Goal: Task Accomplishment & Management: Manage account settings

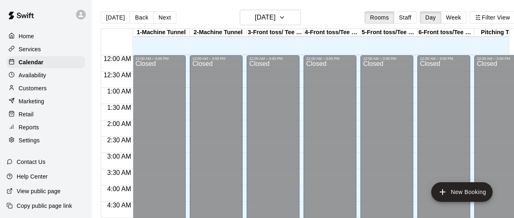
scroll to position [558, 0]
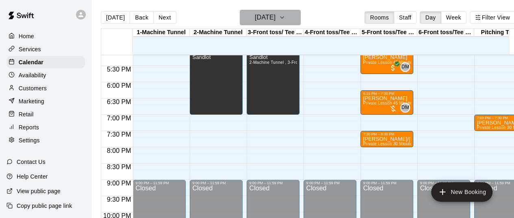
click at [291, 20] on button "[DATE]" at bounding box center [270, 17] width 61 height 15
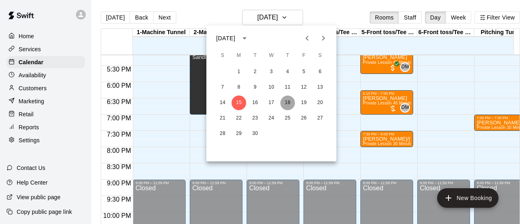
click at [284, 102] on button "18" at bounding box center [287, 103] width 15 height 15
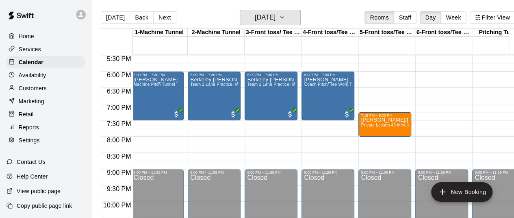
scroll to position [570, 2]
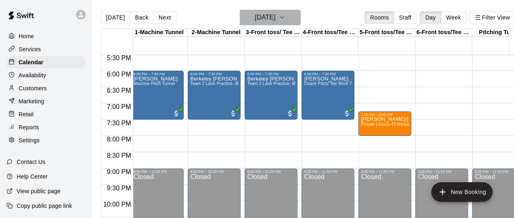
click at [285, 17] on icon "button" at bounding box center [282, 18] width 7 height 10
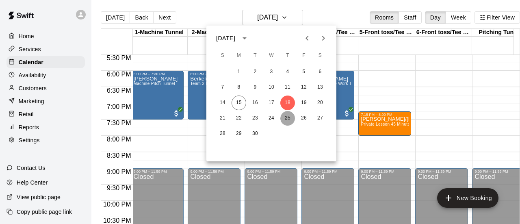
click at [290, 119] on button "25" at bounding box center [287, 118] width 15 height 15
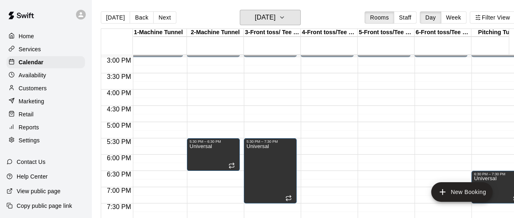
scroll to position [484, 3]
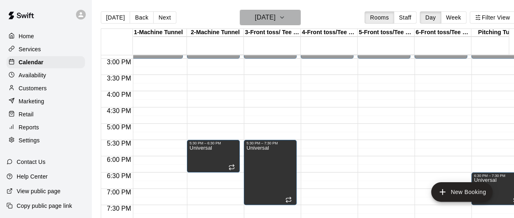
click at [285, 21] on icon "button" at bounding box center [282, 18] width 7 height 10
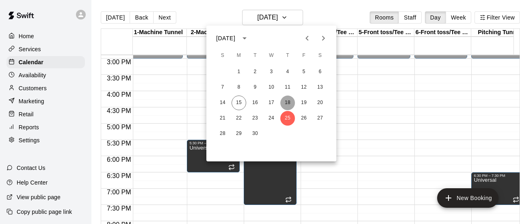
click at [288, 101] on button "18" at bounding box center [287, 103] width 15 height 15
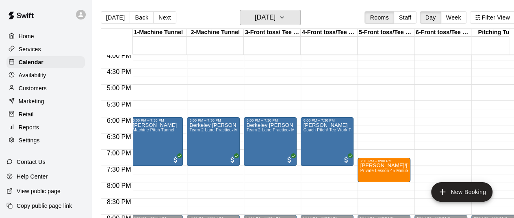
scroll to position [523, 3]
click at [285, 18] on icon "button" at bounding box center [282, 18] width 7 height 10
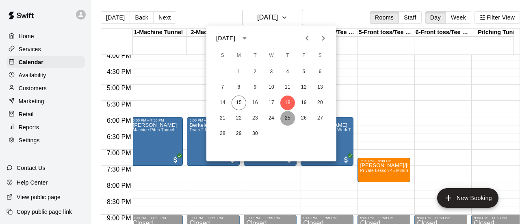
click at [285, 116] on button "25" at bounding box center [287, 118] width 15 height 15
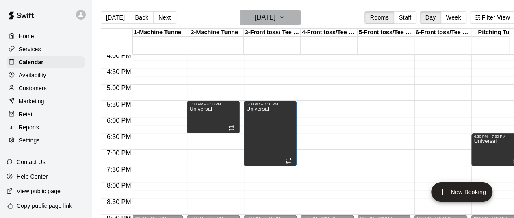
click at [301, 20] on button "[DATE]" at bounding box center [270, 17] width 61 height 15
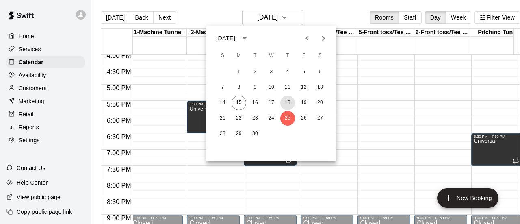
click at [287, 102] on button "18" at bounding box center [287, 103] width 15 height 15
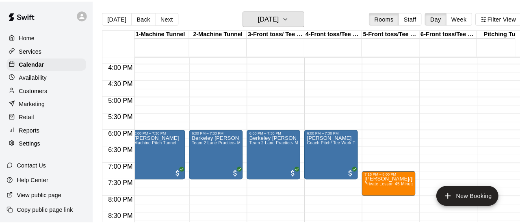
scroll to position [498, 3]
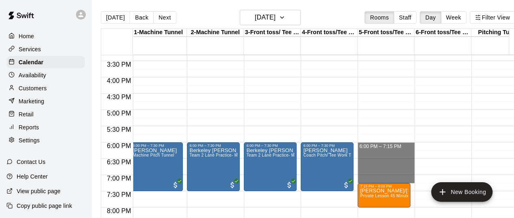
drag, startPoint x: 371, startPoint y: 145, endPoint x: 379, endPoint y: 184, distance: 39.4
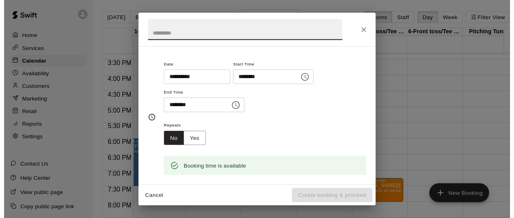
scroll to position [57, 0]
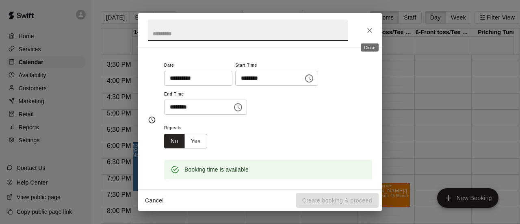
click at [371, 30] on icon "Close" at bounding box center [370, 30] width 8 height 8
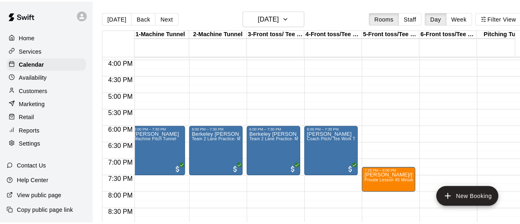
scroll to position [523, 3]
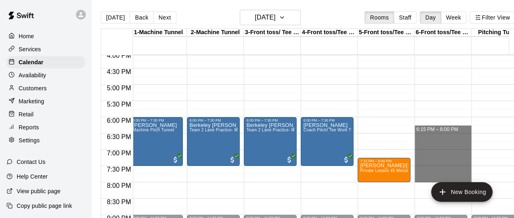
drag, startPoint x: 427, startPoint y: 121, endPoint x: 424, endPoint y: 182, distance: 61.0
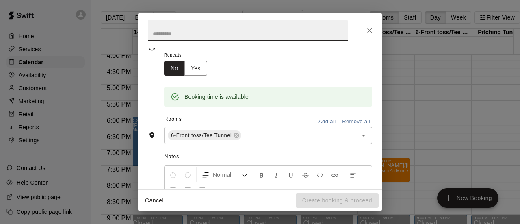
scroll to position [131, 0]
click at [254, 132] on input "text" at bounding box center [294, 134] width 103 height 10
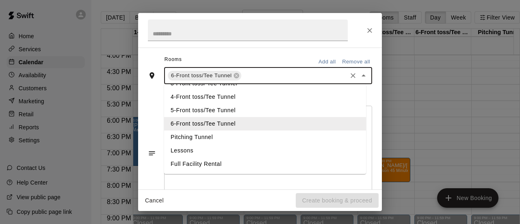
scroll to position [189, 0]
click at [201, 133] on li "Pitching Tunnel" at bounding box center [265, 137] width 202 height 13
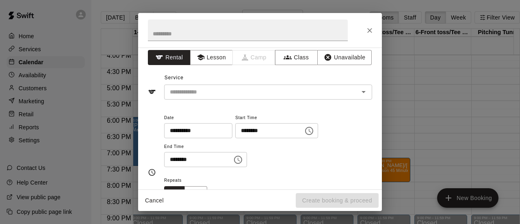
scroll to position [0, 0]
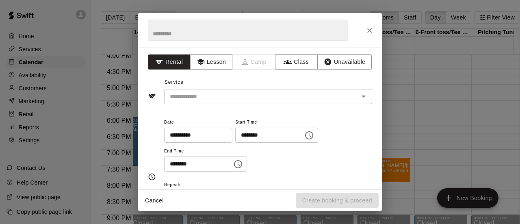
click at [345, 64] on button "Unavailable" at bounding box center [344, 61] width 54 height 15
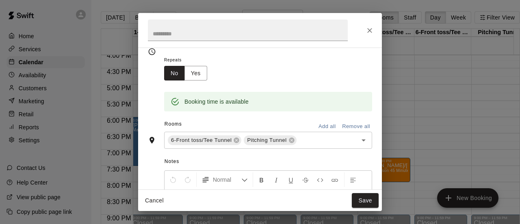
scroll to position [99, 0]
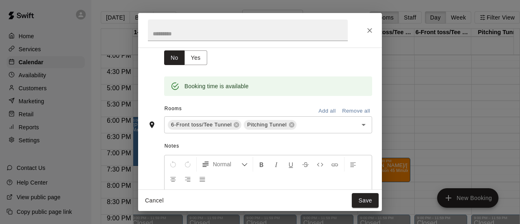
click at [365, 197] on button "Save" at bounding box center [365, 200] width 27 height 15
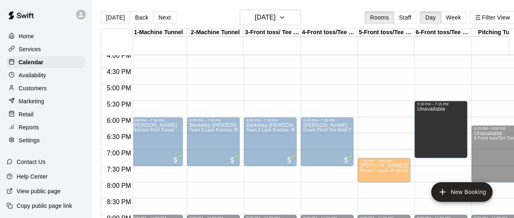
drag, startPoint x: 431, startPoint y: 143, endPoint x: 433, endPoint y: 124, distance: 19.2
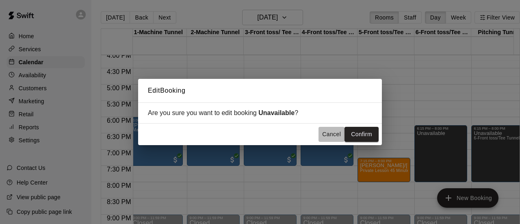
click at [323, 137] on button "Cancel" at bounding box center [332, 134] width 26 height 15
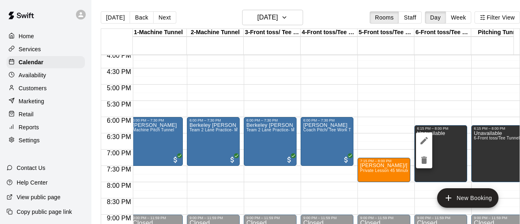
click at [426, 137] on icon "edit" at bounding box center [424, 140] width 7 height 7
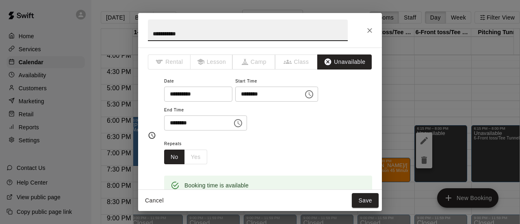
click at [314, 94] on icon "Choose time, selected time is 6:15 PM" at bounding box center [309, 94] width 10 height 10
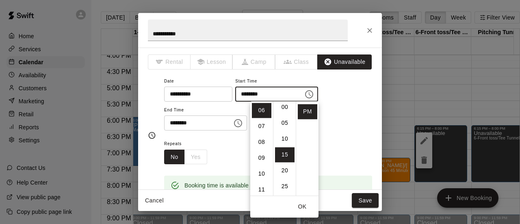
scroll to position [0, 0]
click at [284, 109] on li "00" at bounding box center [285, 110] width 20 height 15
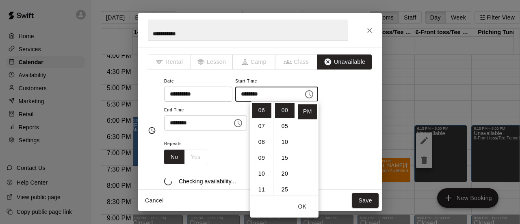
type input "********"
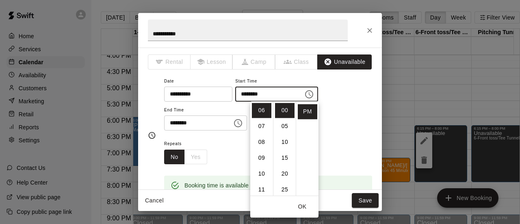
click at [302, 204] on button "OK" at bounding box center [302, 206] width 26 height 15
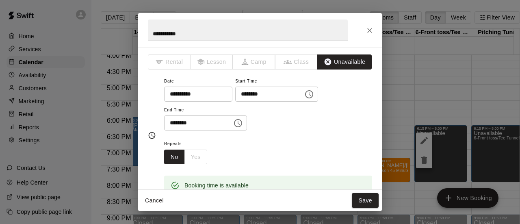
click at [365, 202] on button "Save" at bounding box center [365, 200] width 27 height 15
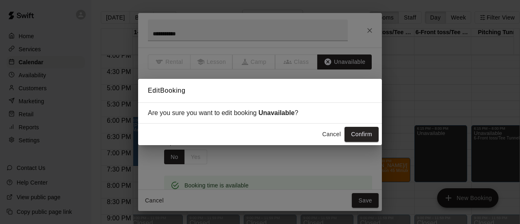
click at [361, 135] on button "Confirm" at bounding box center [362, 134] width 34 height 15
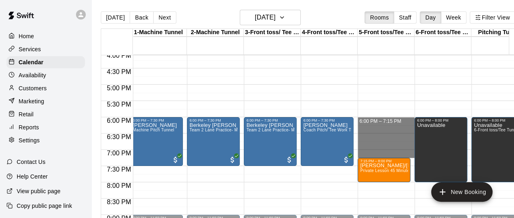
drag, startPoint x: 382, startPoint y: 121, endPoint x: 393, endPoint y: 156, distance: 36.8
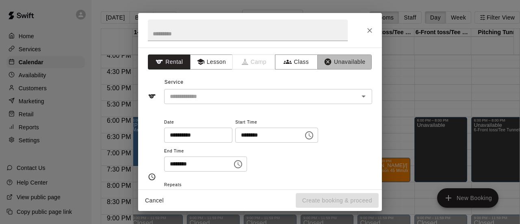
click at [343, 61] on button "Unavailable" at bounding box center [344, 61] width 54 height 15
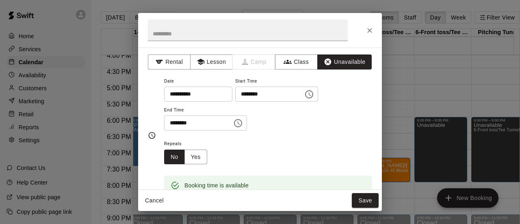
click at [366, 202] on button "Save" at bounding box center [365, 200] width 27 height 15
click at [366, 202] on div "Cancel Save" at bounding box center [260, 201] width 244 height 22
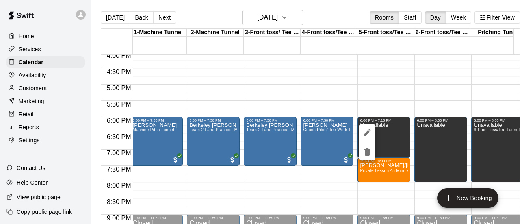
click at [424, 145] on div at bounding box center [260, 112] width 520 height 224
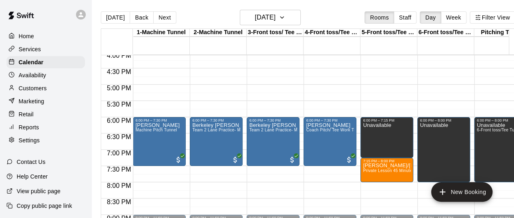
scroll to position [493, 0]
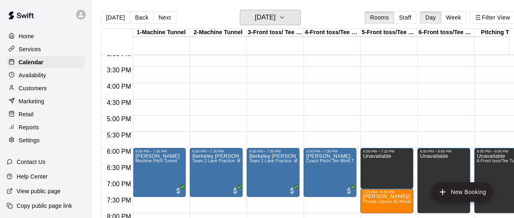
click at [285, 17] on icon "button" at bounding box center [282, 18] width 7 height 10
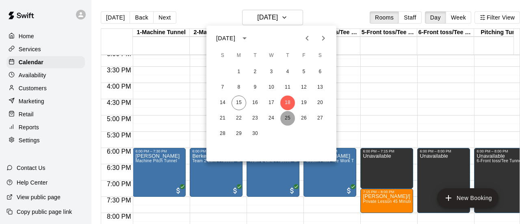
click at [291, 117] on button "25" at bounding box center [287, 118] width 15 height 15
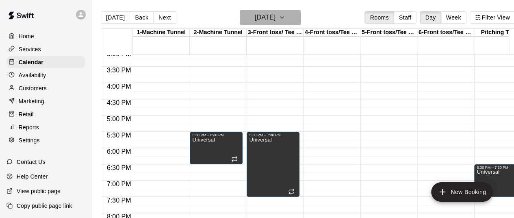
click at [301, 20] on button "[DATE]" at bounding box center [270, 17] width 61 height 15
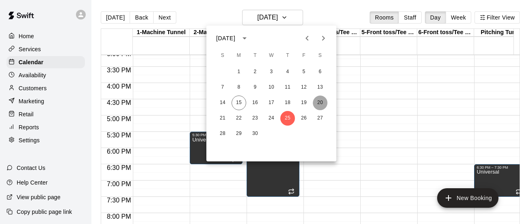
click at [323, 103] on button "20" at bounding box center [320, 103] width 15 height 15
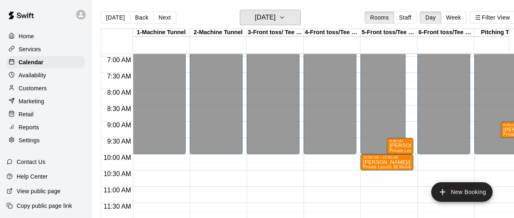
scroll to position [0, 0]
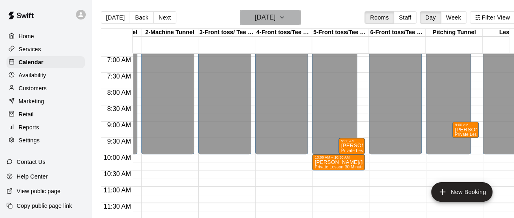
click at [284, 17] on icon "button" at bounding box center [281, 18] width 3 height 2
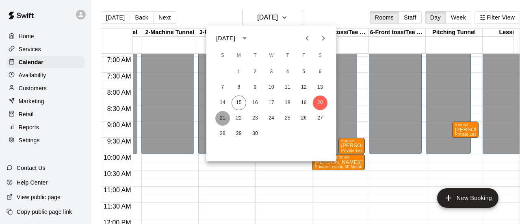
click at [221, 118] on button "21" at bounding box center [222, 118] width 15 height 15
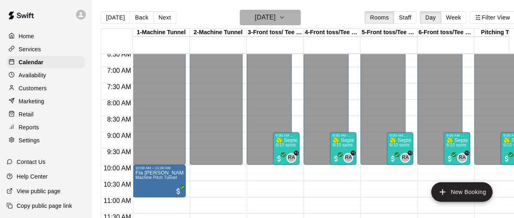
click at [285, 16] on icon "button" at bounding box center [282, 18] width 7 height 10
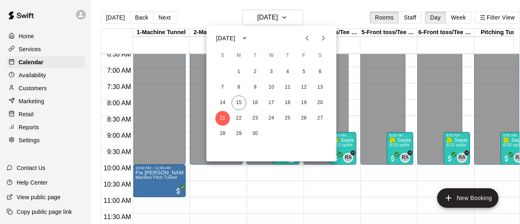
click at [211, 13] on div at bounding box center [260, 112] width 520 height 224
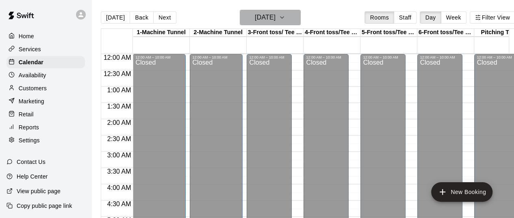
click at [299, 18] on button "[DATE]" at bounding box center [270, 17] width 61 height 15
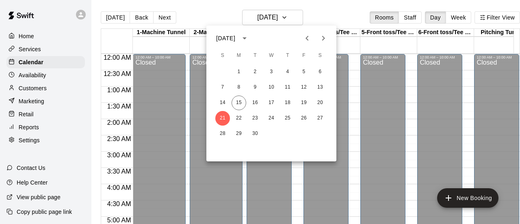
click at [321, 9] on div at bounding box center [260, 112] width 520 height 224
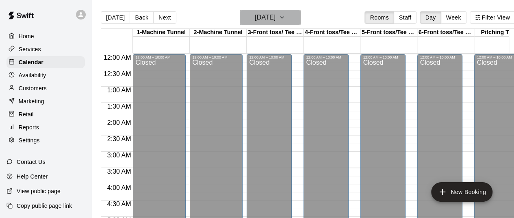
click at [285, 17] on icon "button" at bounding box center [282, 18] width 7 height 10
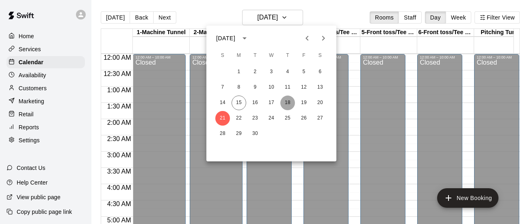
click at [292, 105] on button "18" at bounding box center [287, 103] width 15 height 15
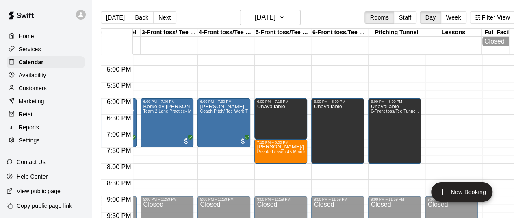
click at [280, 130] on div "Unavailable" at bounding box center [271, 213] width 28 height 218
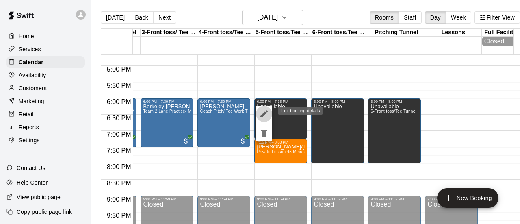
click at [262, 111] on icon "edit" at bounding box center [264, 114] width 10 height 10
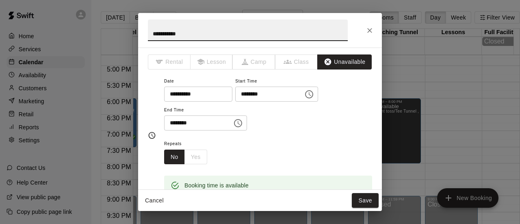
drag, startPoint x: 187, startPoint y: 33, endPoint x: 146, endPoint y: 30, distance: 40.8
click at [146, 30] on h2 "**********" at bounding box center [247, 30] width 219 height 35
type input "****"
click at [367, 202] on button "Save" at bounding box center [365, 200] width 27 height 15
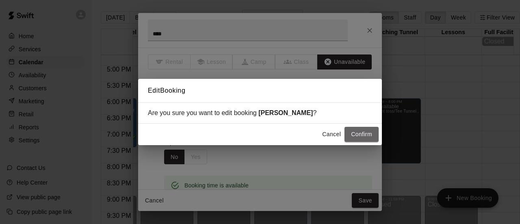
click at [363, 134] on button "Confirm" at bounding box center [362, 134] width 34 height 15
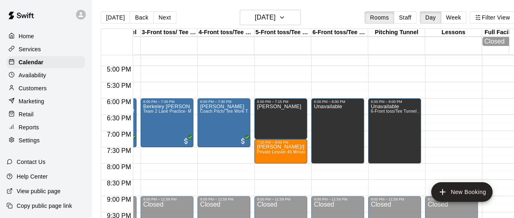
click at [339, 132] on div "Unavailable" at bounding box center [328, 213] width 28 height 218
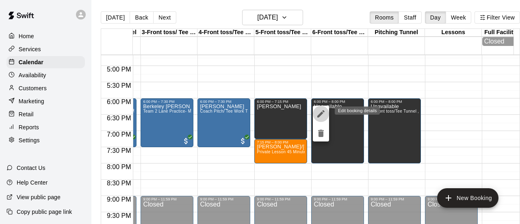
click at [318, 114] on icon "edit" at bounding box center [321, 114] width 10 height 10
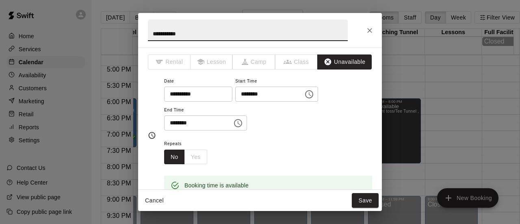
drag, startPoint x: 196, startPoint y: 30, endPoint x: 112, endPoint y: 33, distance: 84.2
click at [112, 33] on div "**********" at bounding box center [260, 112] width 520 height 224
type input "****"
click at [375, 209] on div "Cancel Save" at bounding box center [260, 201] width 244 height 22
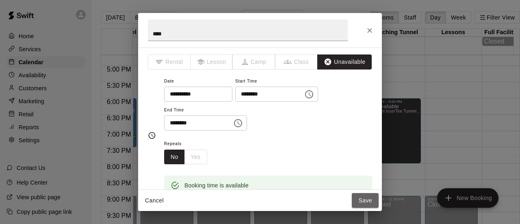
click at [368, 197] on button "Save" at bounding box center [365, 200] width 27 height 15
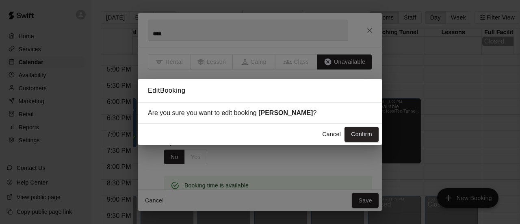
click at [363, 133] on button "Confirm" at bounding box center [362, 134] width 34 height 15
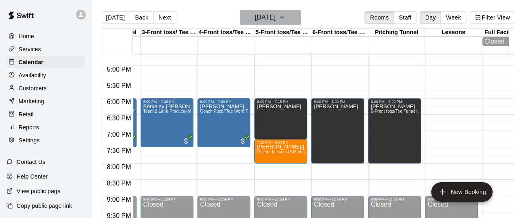
click at [285, 19] on icon "button" at bounding box center [282, 18] width 7 height 10
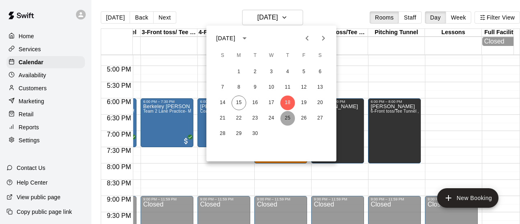
click at [287, 117] on button "25" at bounding box center [287, 118] width 15 height 15
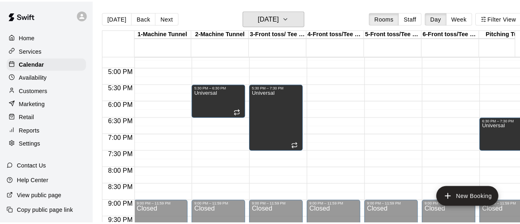
scroll to position [0, 0]
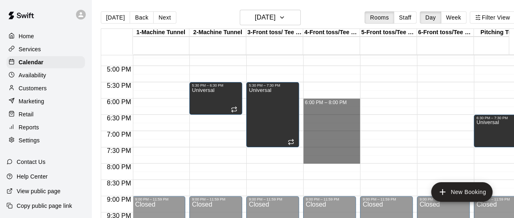
drag, startPoint x: 318, startPoint y: 102, endPoint x: 329, endPoint y: 157, distance: 55.9
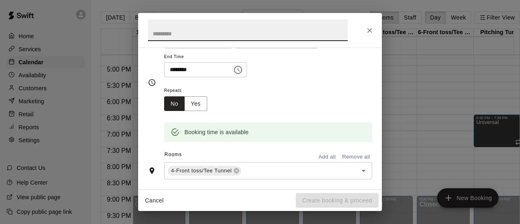
scroll to position [128, 0]
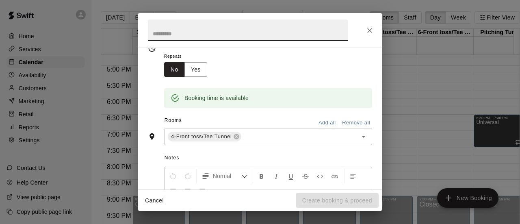
click at [254, 139] on input "text" at bounding box center [294, 137] width 103 height 10
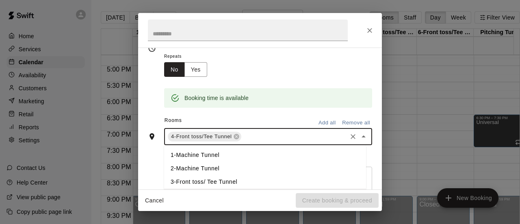
click at [211, 157] on li "1-Machine Tunnel" at bounding box center [265, 154] width 202 height 13
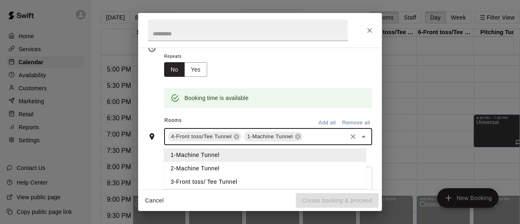
click at [322, 134] on input "text" at bounding box center [325, 137] width 42 height 10
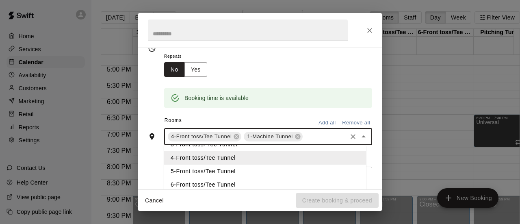
click at [219, 168] on li "5-Front toss/Tee Tunnel" at bounding box center [265, 171] width 202 height 13
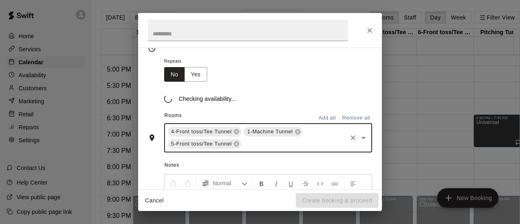
scroll to position [128, 0]
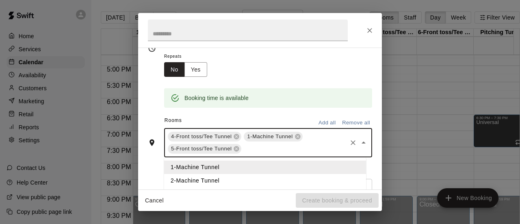
click at [284, 147] on input "text" at bounding box center [294, 149] width 103 height 10
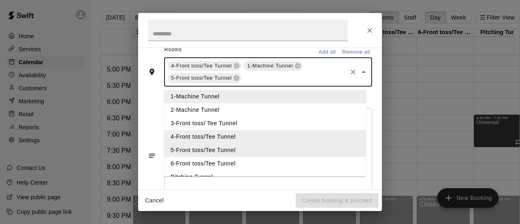
scroll to position [204, 0]
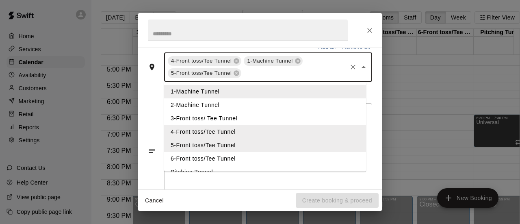
click at [231, 157] on li "6-Front toss/Tee Tunnel" at bounding box center [265, 158] width 202 height 13
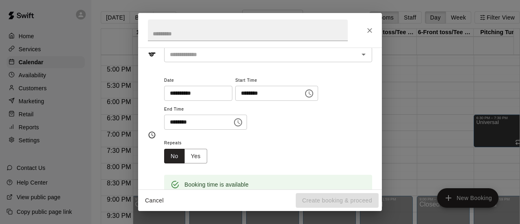
scroll to position [0, 0]
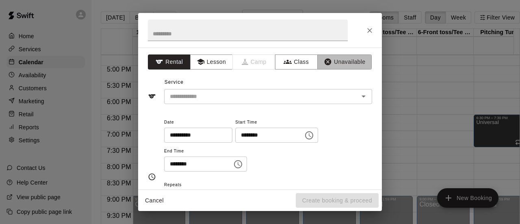
click at [339, 61] on button "Unavailable" at bounding box center [344, 61] width 54 height 15
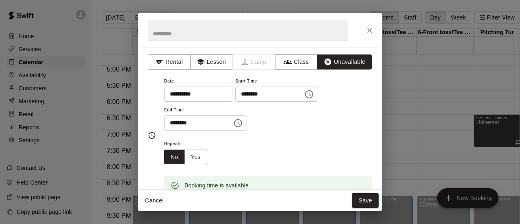
click at [181, 33] on input "text" at bounding box center [248, 31] width 200 height 22
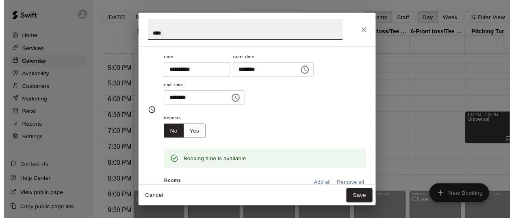
scroll to position [22, 0]
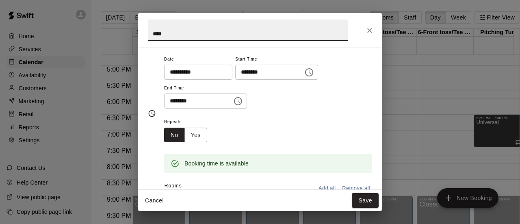
type input "****"
click at [363, 201] on button "Save" at bounding box center [365, 200] width 27 height 15
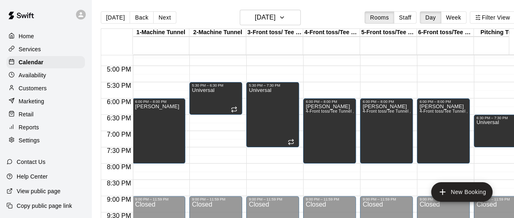
scroll to position [0, 0]
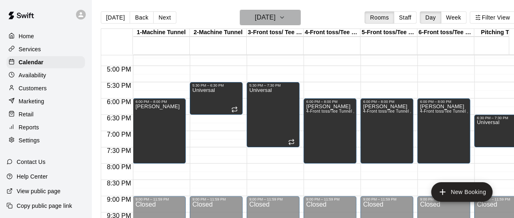
click at [285, 16] on icon "button" at bounding box center [282, 18] width 7 height 10
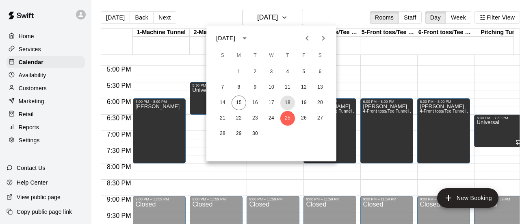
click at [290, 99] on button "18" at bounding box center [287, 103] width 15 height 15
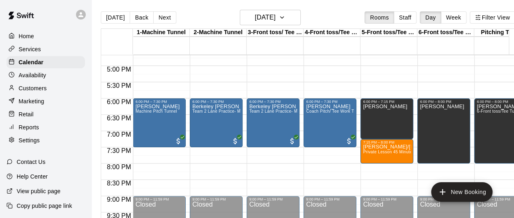
click at [388, 116] on div "[PERSON_NAME]" at bounding box center [387, 213] width 48 height 218
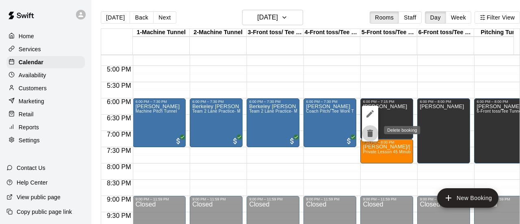
click at [369, 134] on icon "delete" at bounding box center [370, 133] width 6 height 7
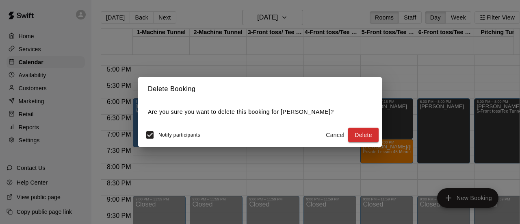
click at [362, 136] on button "Delete" at bounding box center [363, 135] width 30 height 15
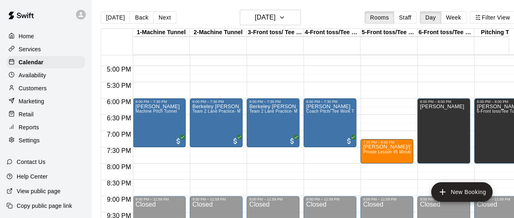
click at [448, 115] on div "[PERSON_NAME]" at bounding box center [444, 213] width 48 height 218
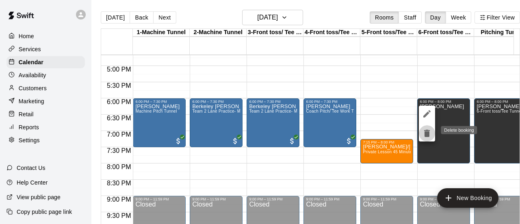
click at [423, 130] on icon "delete" at bounding box center [427, 133] width 10 height 10
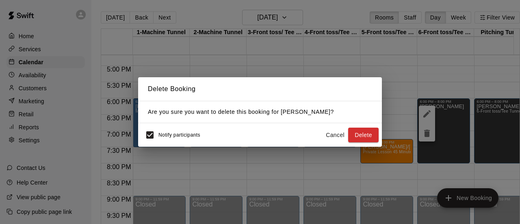
click at [367, 131] on button "Delete" at bounding box center [363, 135] width 30 height 15
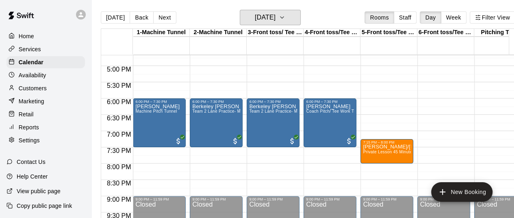
click at [285, 20] on icon "button" at bounding box center [282, 18] width 7 height 10
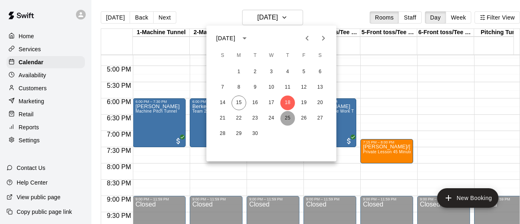
click at [287, 117] on button "25" at bounding box center [287, 118] width 15 height 15
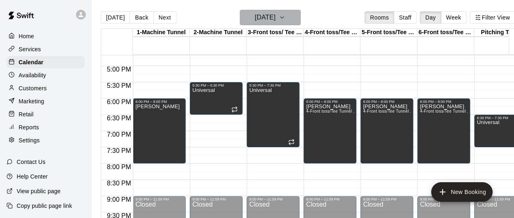
click at [285, 15] on icon "button" at bounding box center [282, 18] width 7 height 10
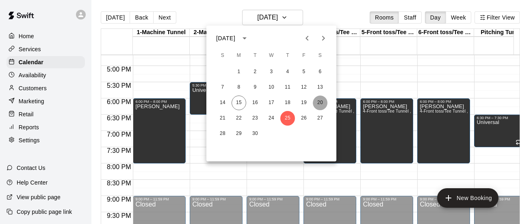
click at [318, 99] on button "20" at bounding box center [320, 103] width 15 height 15
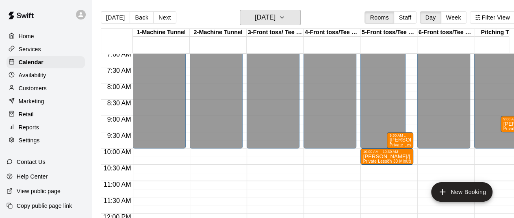
scroll to position [234, 0]
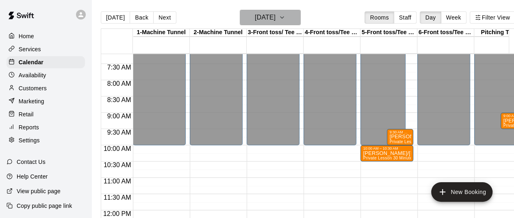
click at [301, 17] on button "[DATE]" at bounding box center [270, 17] width 61 height 15
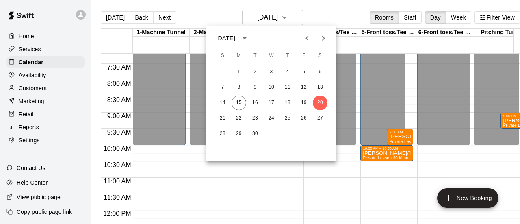
click at [321, 11] on div at bounding box center [260, 112] width 520 height 224
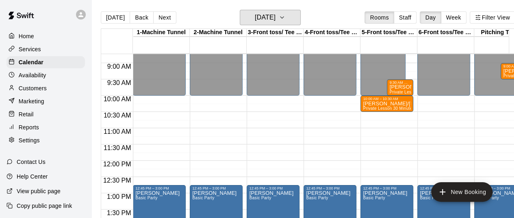
scroll to position [270, 0]
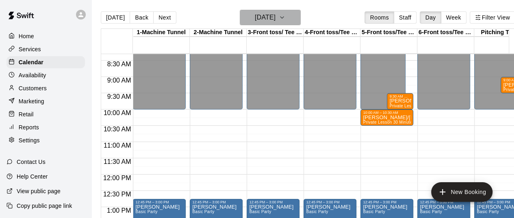
click at [285, 17] on icon "button" at bounding box center [282, 18] width 7 height 10
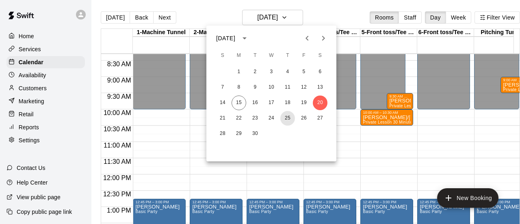
click at [284, 122] on button "25" at bounding box center [287, 118] width 15 height 15
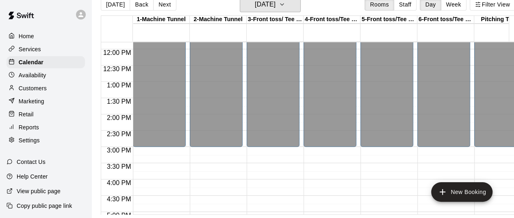
scroll to position [0, 0]
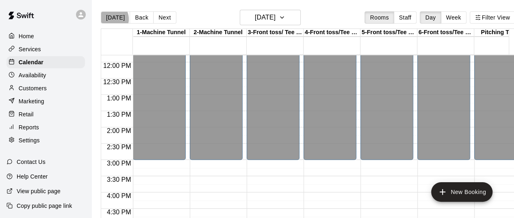
click at [109, 19] on button "[DATE]" at bounding box center [115, 17] width 29 height 12
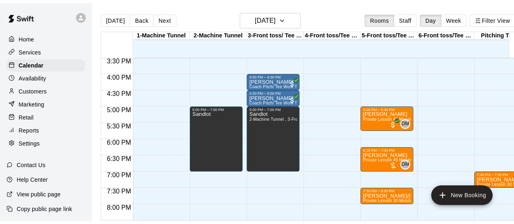
scroll to position [504, 0]
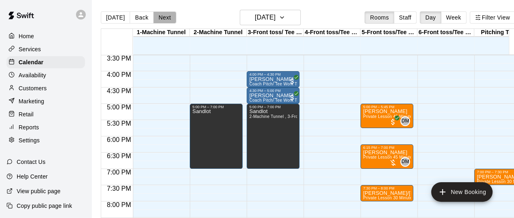
click at [158, 17] on button "Next" at bounding box center [164, 17] width 23 height 12
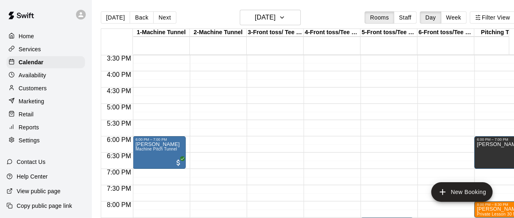
click at [46, 101] on div "Marketing" at bounding box center [46, 101] width 78 height 12
